Goal: Task Accomplishment & Management: Complete application form

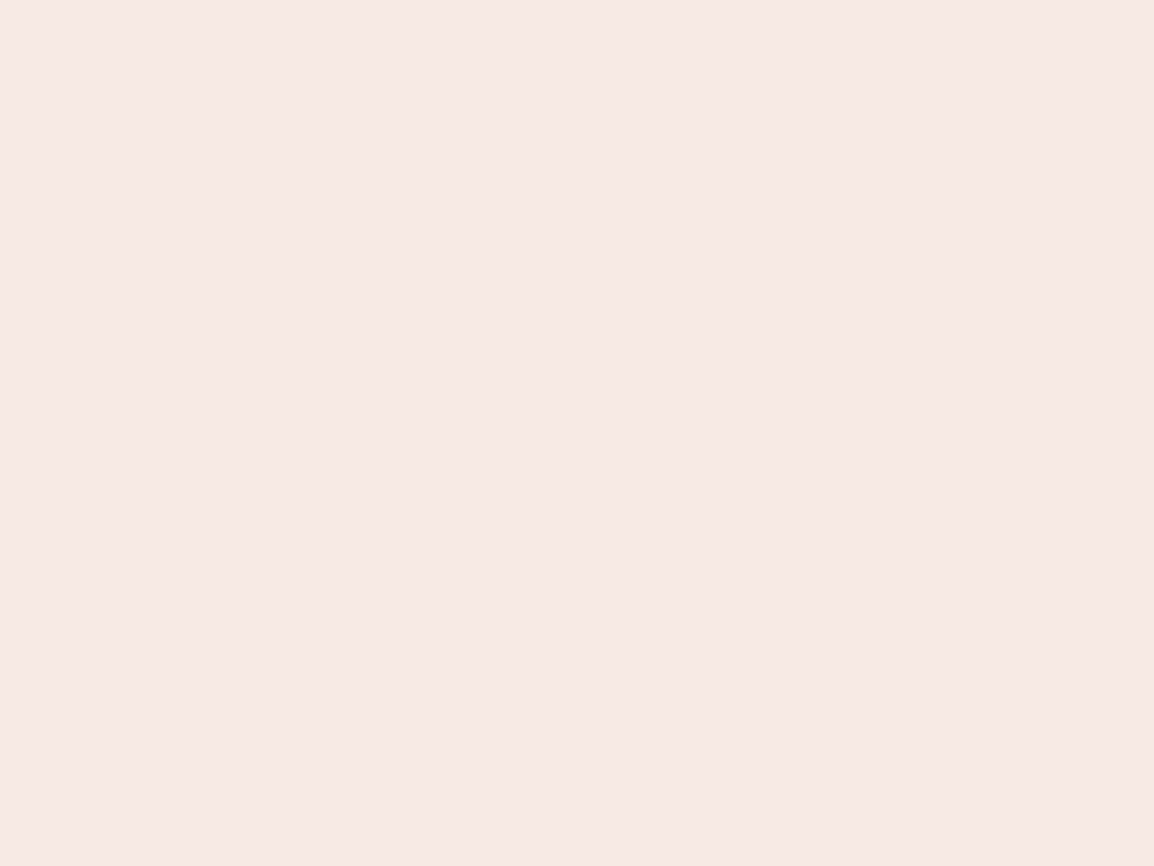
click at [577, 433] on nb-app "Almost there Thank you for registering for Newbook. Your account is under revie…" at bounding box center [577, 433] width 1154 height 866
click at [577, 0] on nb-app "Almost there Thank you for registering for Newbook. Your account is under revie…" at bounding box center [577, 433] width 1154 height 866
click at [617, 0] on nb-app "Almost there Thank you for registering for Newbook. Your account is under revie…" at bounding box center [577, 433] width 1154 height 866
click at [577, 433] on nb-app "Almost there Thank you for registering for Newbook. Your account is under revie…" at bounding box center [577, 433] width 1154 height 866
click at [577, 0] on nb-app "Almost there Thank you for registering for Newbook. Your account is under revie…" at bounding box center [577, 433] width 1154 height 866
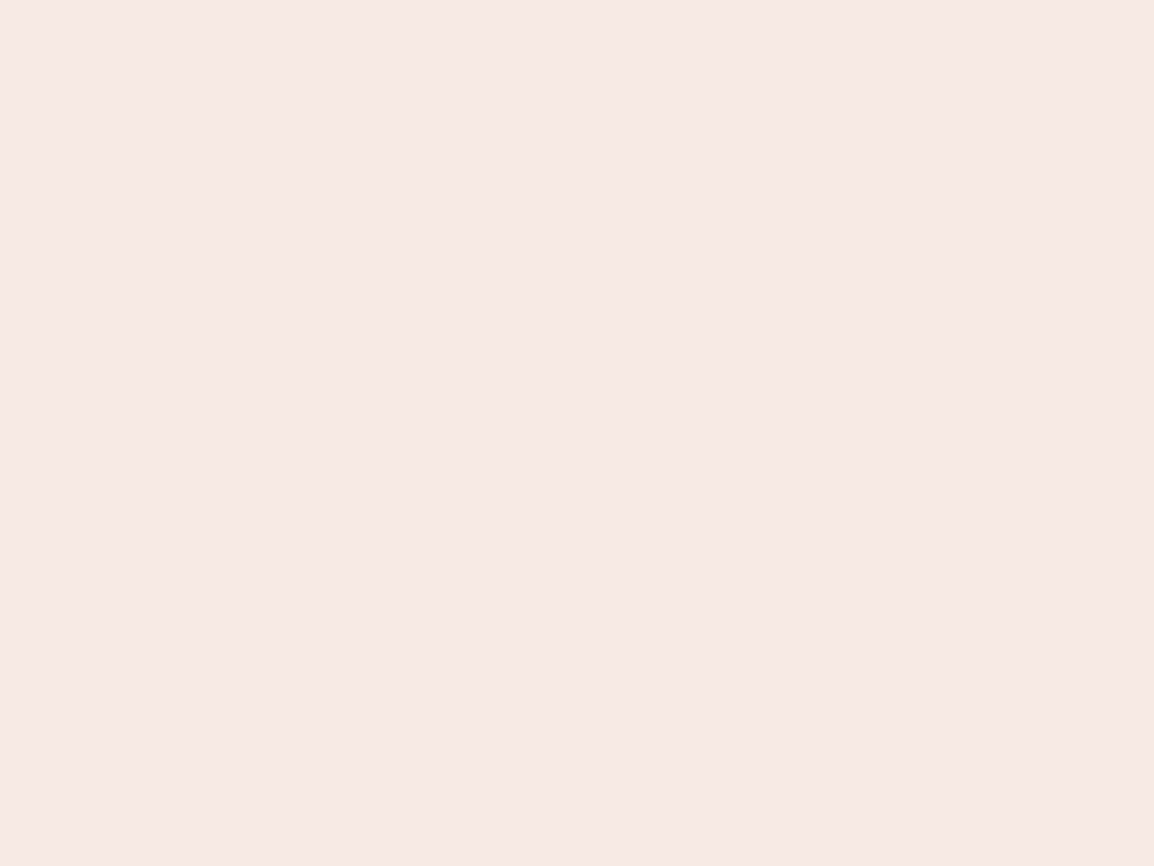
click at [403, 0] on nb-app "Almost there Thank you for registering for Newbook. Your account is under revie…" at bounding box center [577, 433] width 1154 height 866
click at [577, 433] on nb-app "Almost there Thank you for registering for Newbook. Your account is under revie…" at bounding box center [577, 433] width 1154 height 866
click at [577, 0] on nb-app "Almost there Thank you for registering for Newbook. Your account is under revie…" at bounding box center [577, 433] width 1154 height 866
click at [403, 0] on nb-app "Almost there Thank you for registering for Newbook. Your account is under revie…" at bounding box center [577, 433] width 1154 height 866
click at [577, 433] on nb-app "Almost there Thank you for registering for Newbook. Your account is under revie…" at bounding box center [577, 433] width 1154 height 866
